Goal: Transaction & Acquisition: Purchase product/service

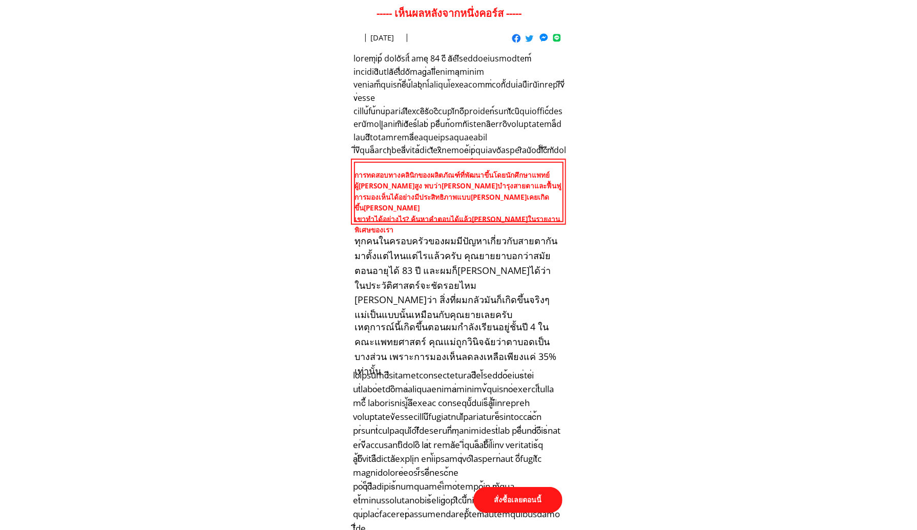
click at [500, 498] on p "สั่งซื้อเลยตอนนี้" at bounding box center [517, 500] width 89 height 26
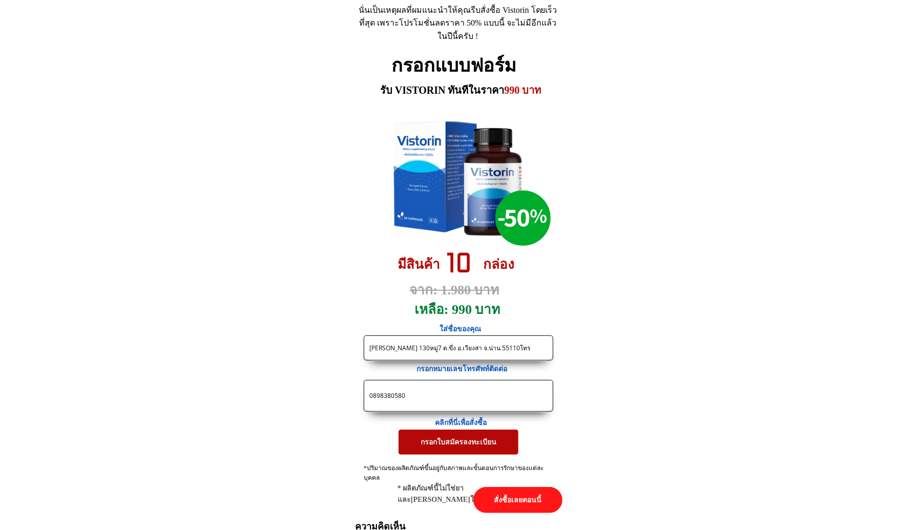
click at [434, 350] on input "[PERSON_NAME] 130หมู่7 ต.ขึ่ง อ.เวียงสา จ.น่าน 55110โทร" at bounding box center [458, 348] width 183 height 24
click at [437, 442] on p "กรอกใบสมัครลงทะเบียน" at bounding box center [458, 442] width 120 height 25
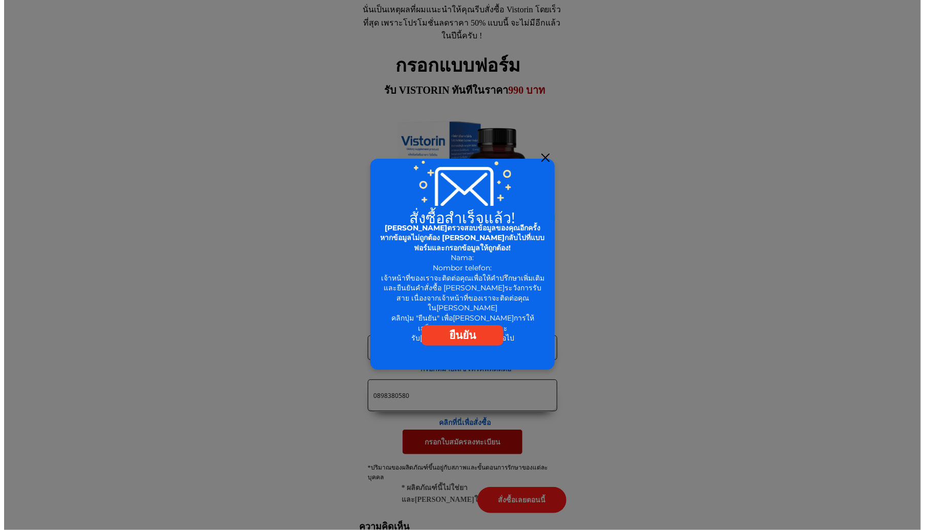
scroll to position [0, 0]
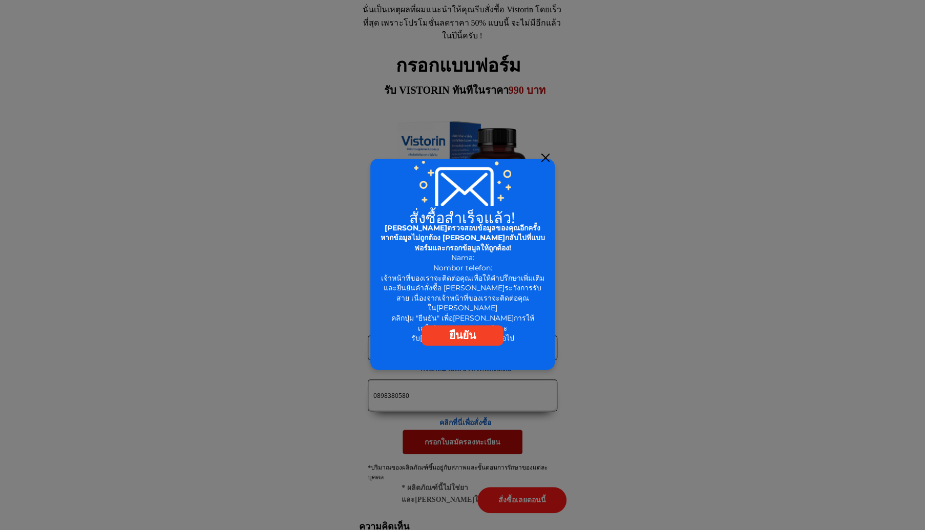
click at [547, 155] on div at bounding box center [545, 158] width 8 height 8
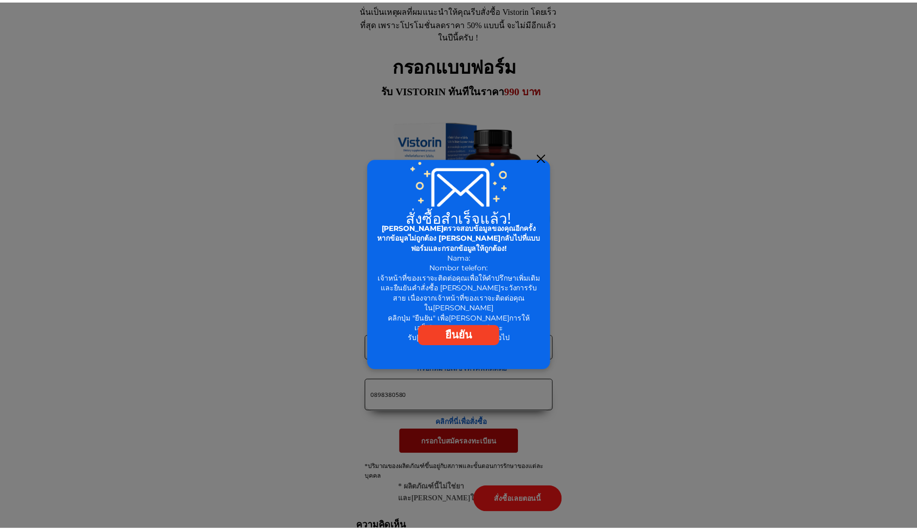
scroll to position [4725, 0]
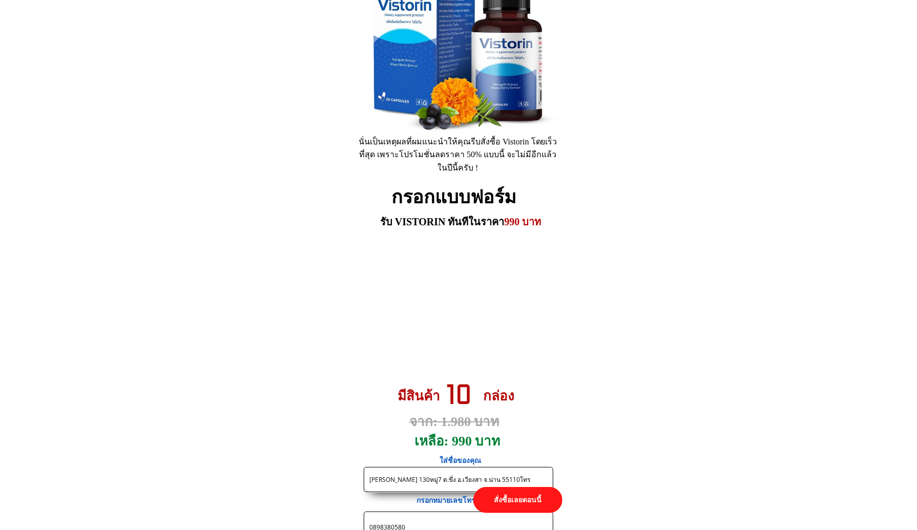
scroll to position [4543, 0]
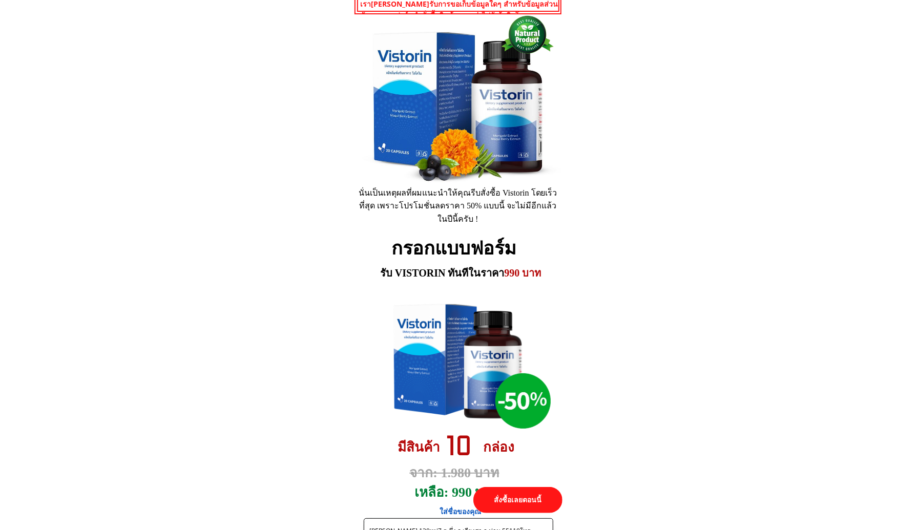
click at [525, 396] on div at bounding box center [522, 400] width 55 height 55
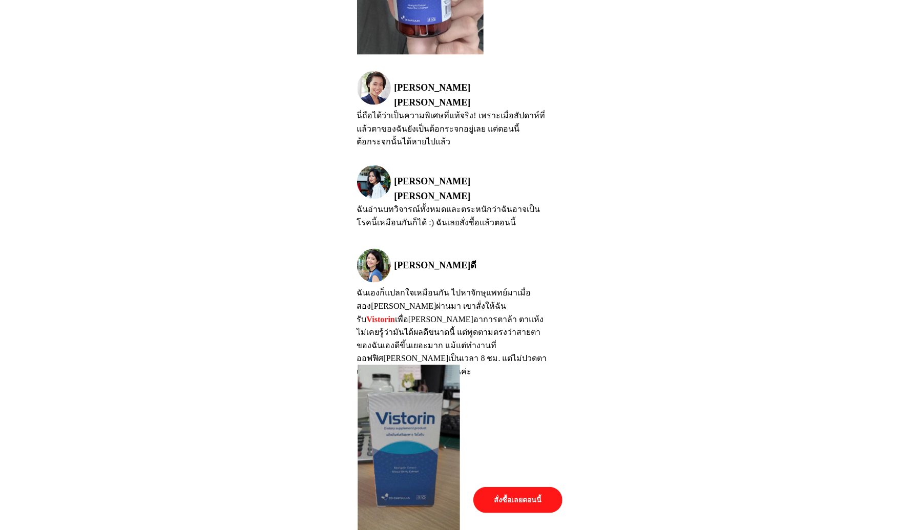
scroll to position [5618, 0]
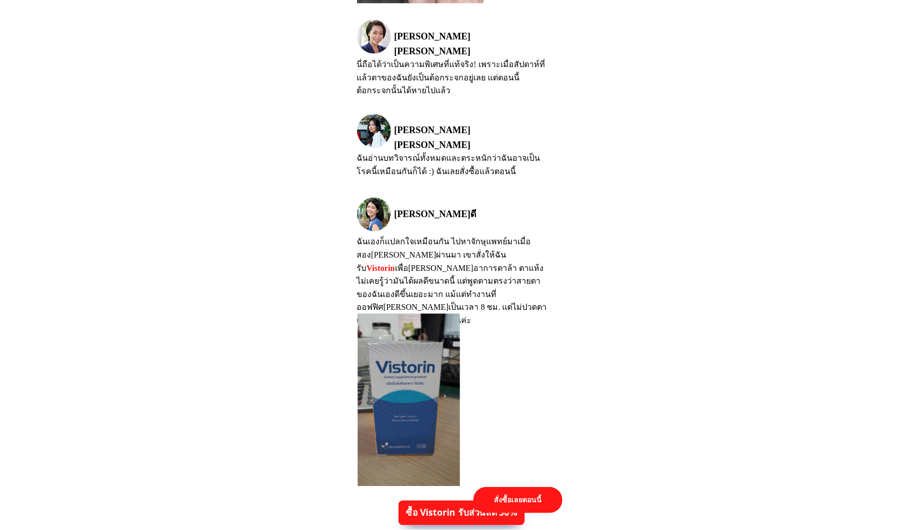
click at [434, 510] on p "ซื้อ Vistorin รับส่วนลด 50%" at bounding box center [461, 513] width 126 height 25
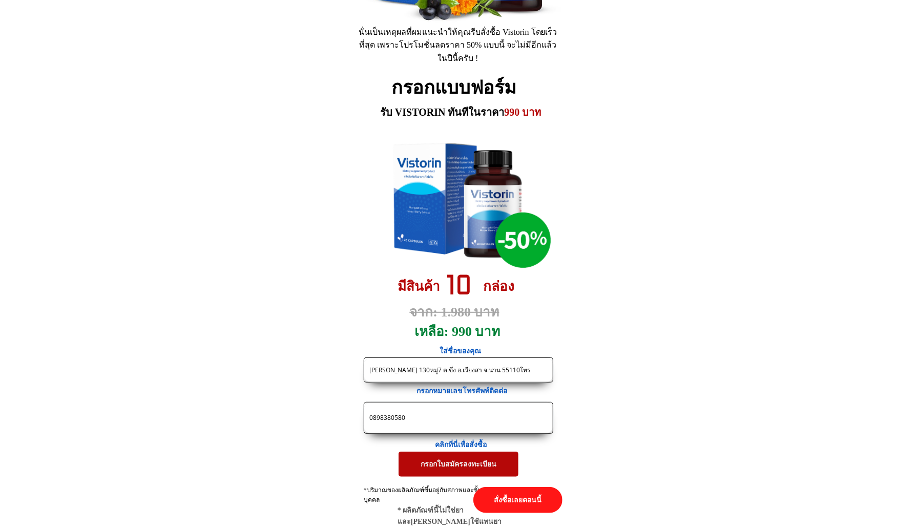
scroll to position [4806, 0]
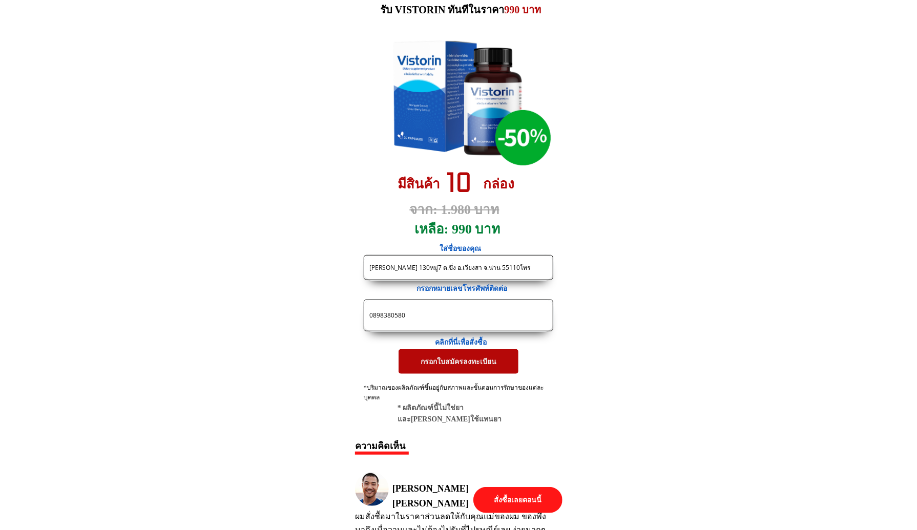
click at [436, 363] on p "กรอกใบสมัครลงทะเบียน" at bounding box center [458, 361] width 120 height 25
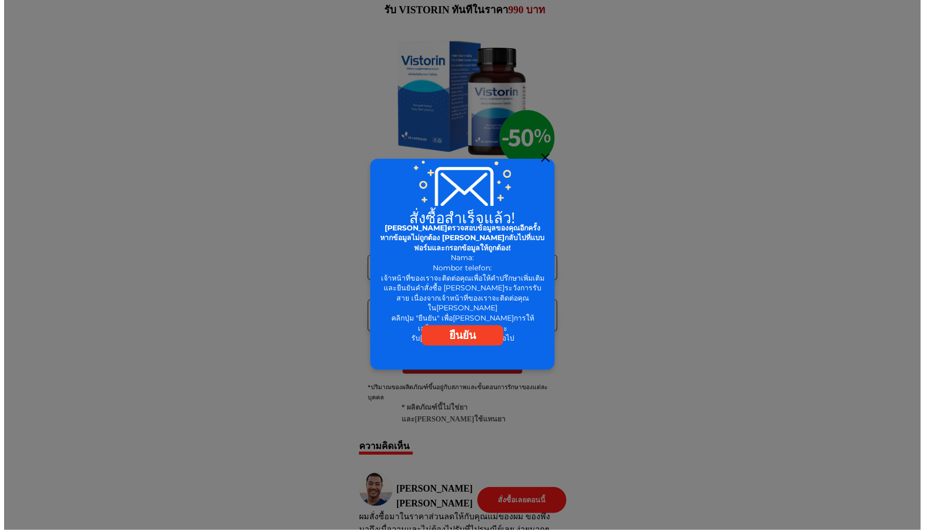
scroll to position [0, 0]
